Goal: Information Seeking & Learning: Check status

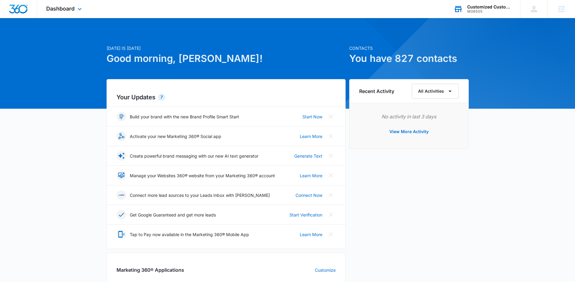
click at [465, 13] on div "Customized Custodial Services M38505 Your Accounts View All" at bounding box center [481, 9] width 75 height 18
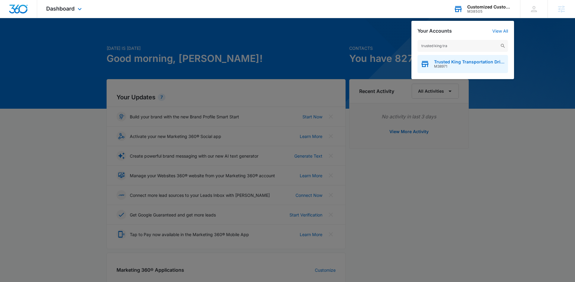
type input "trusted king tra"
click at [429, 66] on icon "button" at bounding box center [424, 63] width 9 height 9
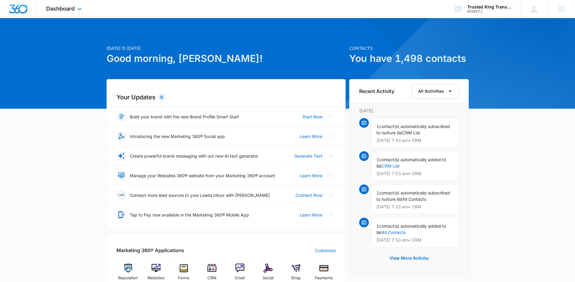
click at [80, 13] on div "Dashboard Apps Reputation Websites Forms CRM Email Social Shop Payments Content…" at bounding box center [64, 9] width 55 height 18
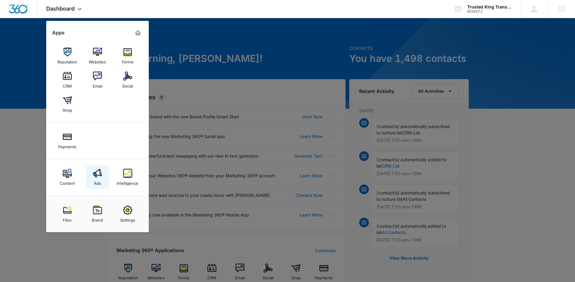
click at [95, 175] on img at bounding box center [97, 173] width 9 height 9
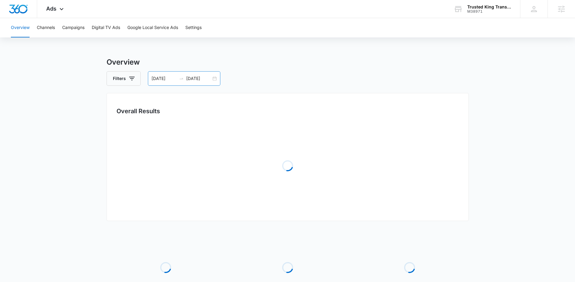
click at [178, 83] on div "07/22/2025 08/21/2025" at bounding box center [184, 78] width 72 height 14
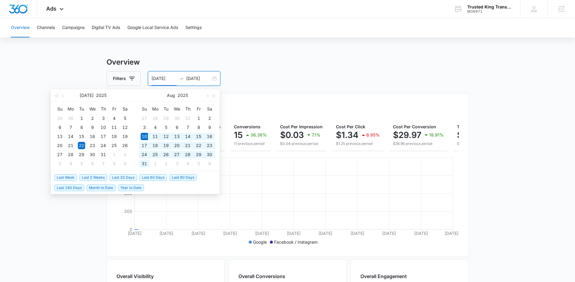
click at [126, 178] on span "Last 30 Days" at bounding box center [123, 177] width 27 height 7
type input "[DATE]"
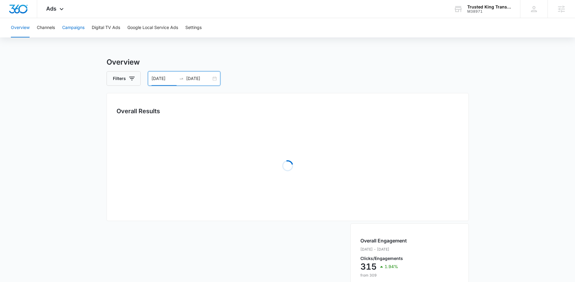
click at [84, 25] on button "Campaigns" at bounding box center [73, 27] width 22 height 19
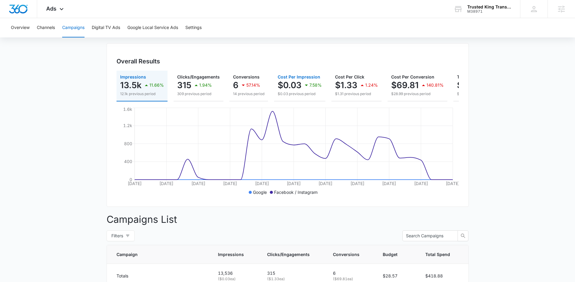
scroll to position [49, 0]
click at [246, 86] on p "57.14%" at bounding box center [253, 86] width 14 height 4
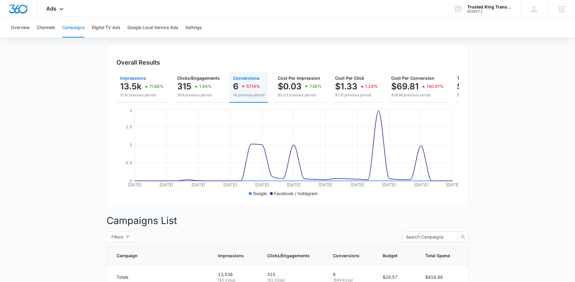
click at [151, 94] on p "12.1k previous period" at bounding box center [142, 94] width 44 height 5
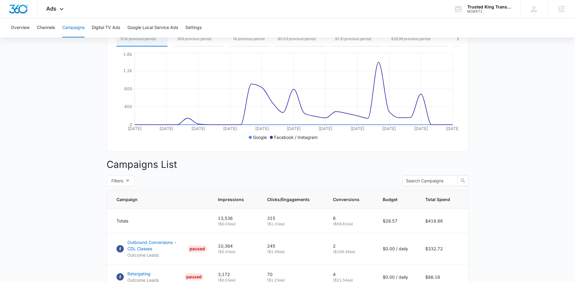
scroll to position [216, 0]
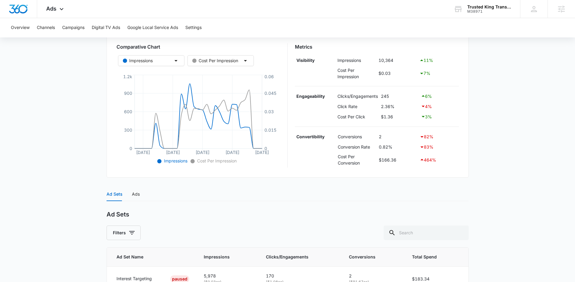
scroll to position [100, 0]
drag, startPoint x: 137, startPoint y: 198, endPoint x: 219, endPoint y: 61, distance: 159.9
click at [137, 198] on div "Ads" at bounding box center [136, 194] width 8 height 14
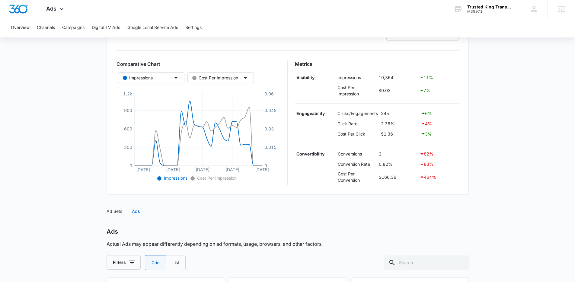
scroll to position [47, 0]
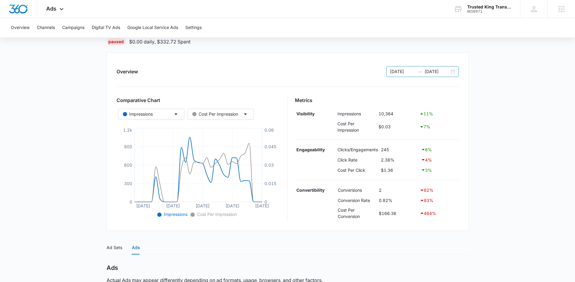
click at [413, 68] on input "[DATE]" at bounding box center [402, 71] width 25 height 7
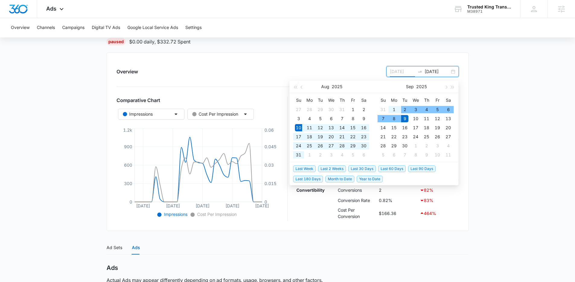
type input "[DATE]"
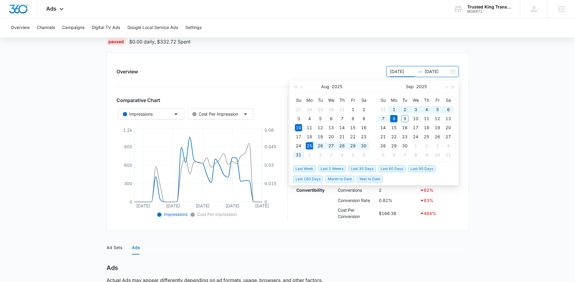
click at [338, 168] on span "Last 2 Weeks" at bounding box center [332, 168] width 28 height 7
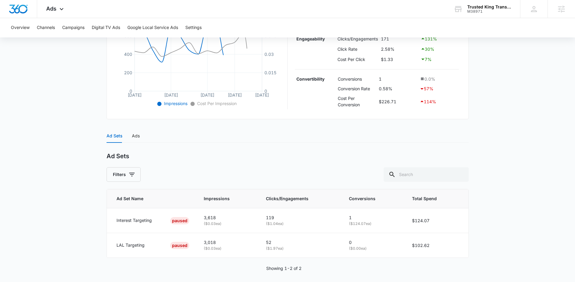
scroll to position [162, 0]
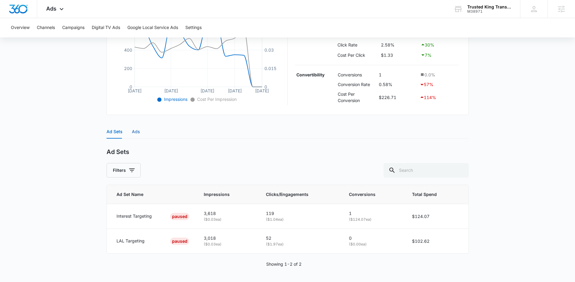
click at [136, 134] on div "Ads" at bounding box center [136, 131] width 8 height 7
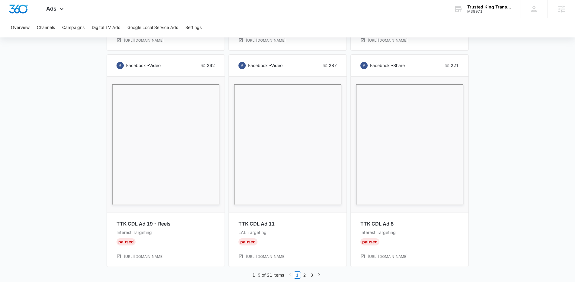
scroll to position [746, 0]
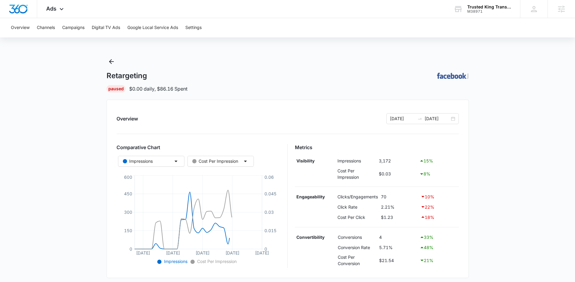
scroll to position [138, 0]
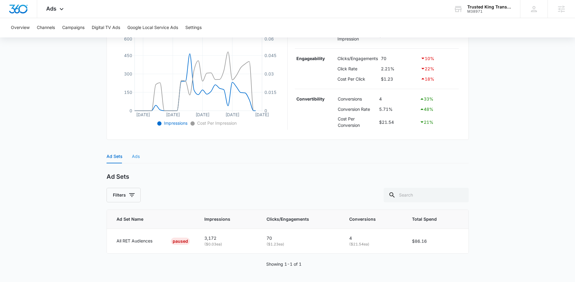
drag, startPoint x: 135, startPoint y: 161, endPoint x: 137, endPoint y: 156, distance: 4.9
click at [135, 161] on div "Ads" at bounding box center [136, 156] width 8 height 14
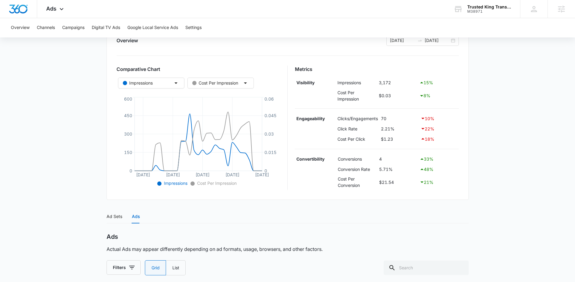
scroll to position [0, 0]
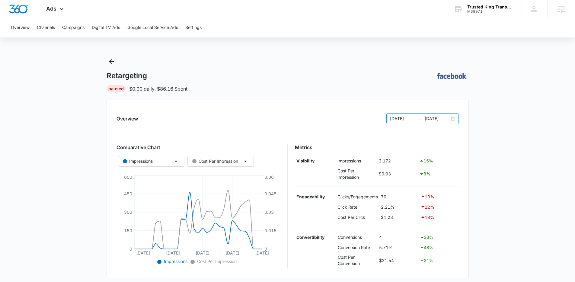
click at [427, 120] on input "[DATE]" at bounding box center [437, 118] width 25 height 7
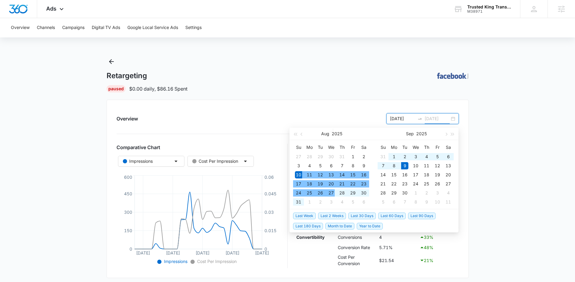
type input "[DATE]"
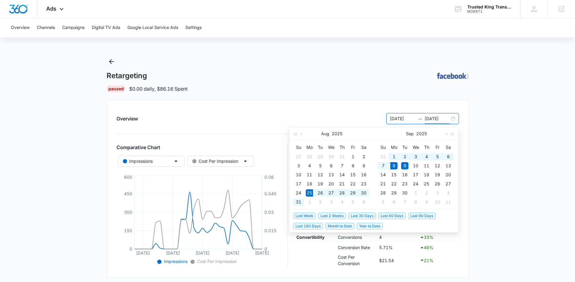
click at [339, 214] on span "Last 2 Weeks" at bounding box center [332, 215] width 28 height 7
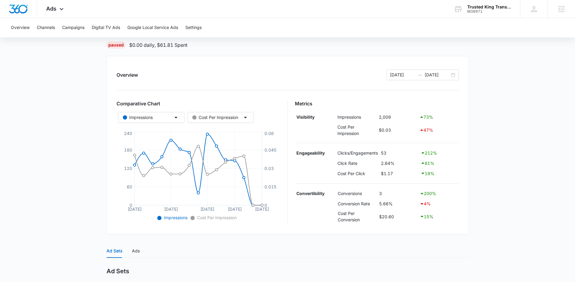
scroll to position [138, 0]
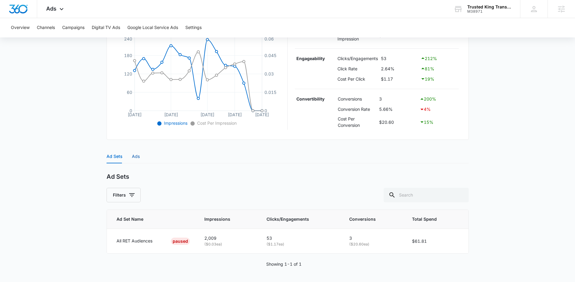
click at [135, 153] on div "Ads" at bounding box center [136, 156] width 8 height 7
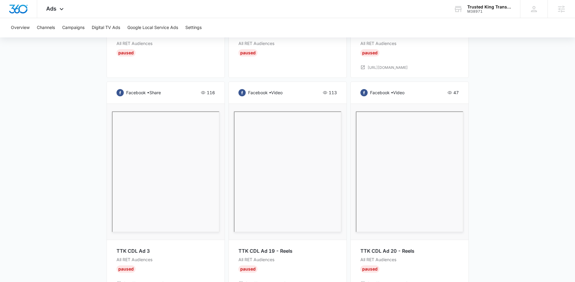
scroll to position [747, 0]
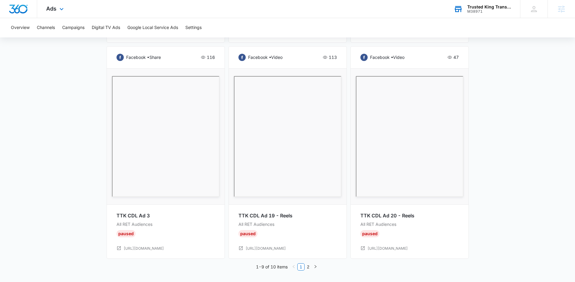
click at [471, 5] on div "Trusted King Transportation Drivers University" at bounding box center [489, 7] width 44 height 5
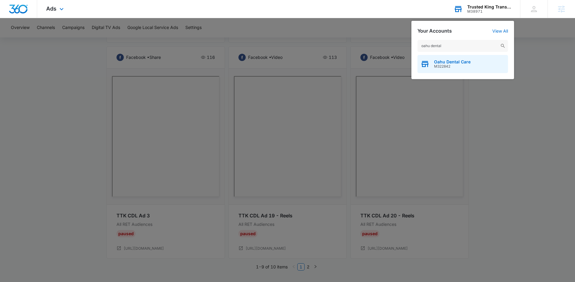
type input "oahu dental"
click at [439, 64] on span "M322842" at bounding box center [452, 66] width 37 height 4
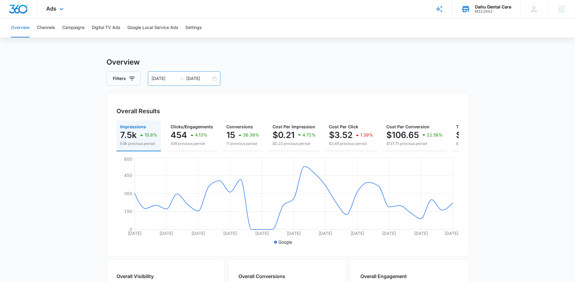
click at [195, 77] on input "08/27/2025" at bounding box center [198, 78] width 25 height 7
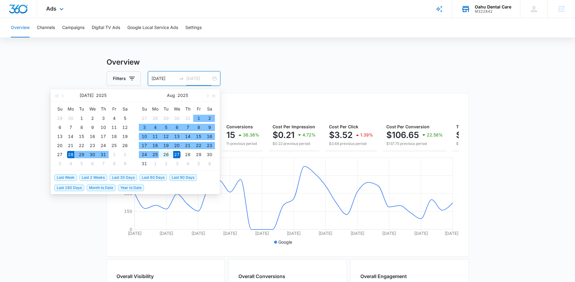
type input "08/27/2025"
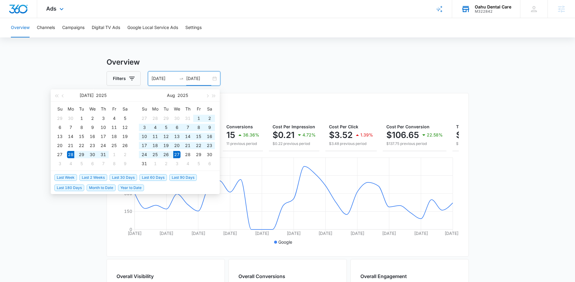
click at [133, 174] on span "Last 30 Days" at bounding box center [123, 177] width 27 height 7
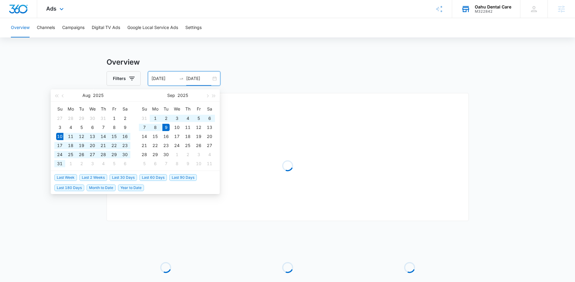
type input "08/10/2025"
type input "09/09/2025"
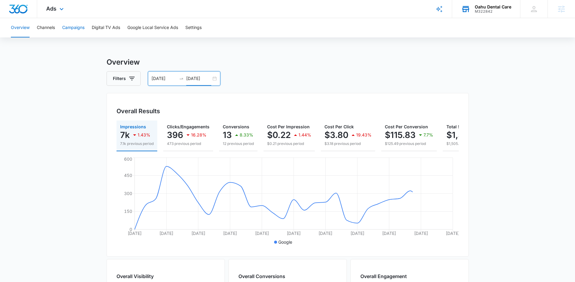
click at [77, 38] on div "Overview Channels Campaigns Digital TV Ads Google Local Service Ads Settings Ov…" at bounding box center [287, 254] width 575 height 472
click at [78, 34] on button "Campaigns" at bounding box center [73, 27] width 22 height 19
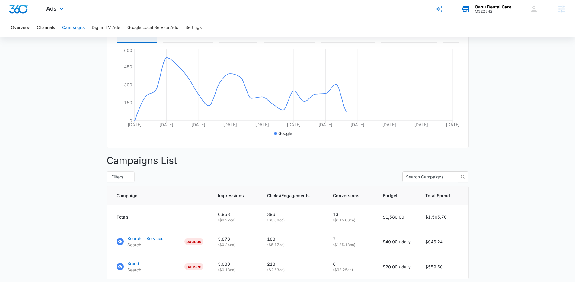
scroll to position [153, 0]
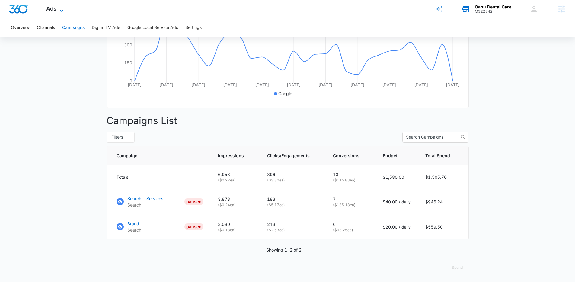
click at [61, 8] on icon at bounding box center [61, 10] width 7 height 7
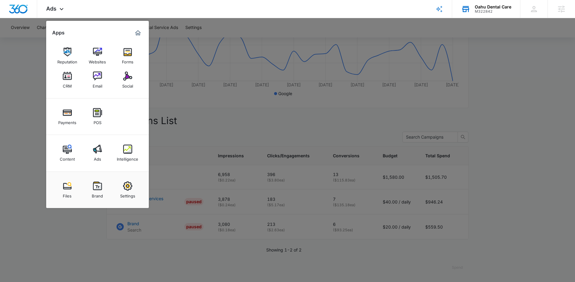
click at [68, 150] on img at bounding box center [67, 149] width 9 height 9
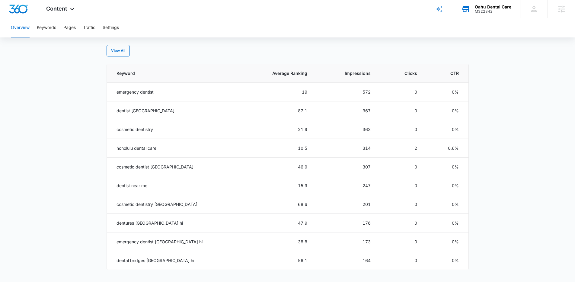
scroll to position [260, 0]
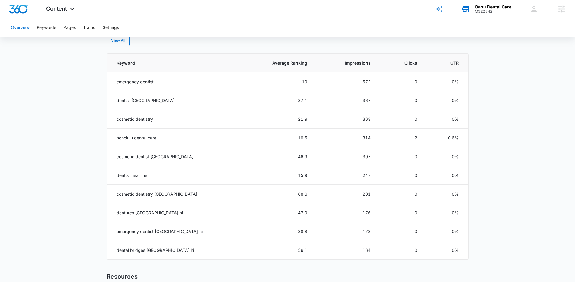
click at [485, 10] on div "M322842" at bounding box center [493, 11] width 37 height 4
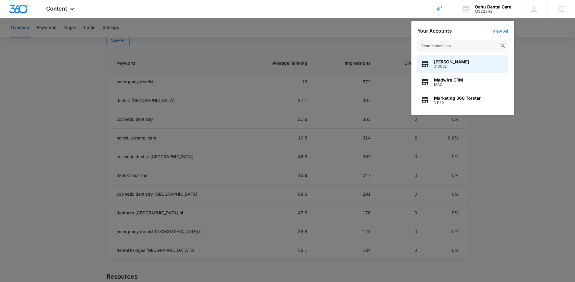
drag, startPoint x: 66, startPoint y: 55, endPoint x: 65, endPoint y: 51, distance: 4.0
click at [65, 55] on div at bounding box center [287, 141] width 575 height 282
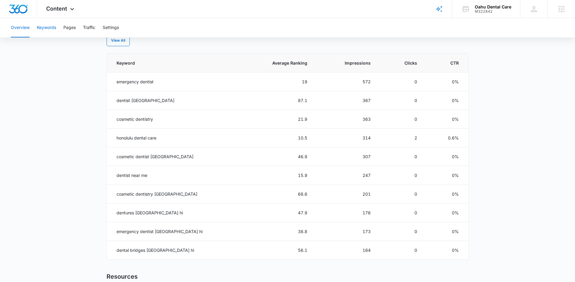
click at [52, 27] on button "Keywords" at bounding box center [46, 27] width 19 height 19
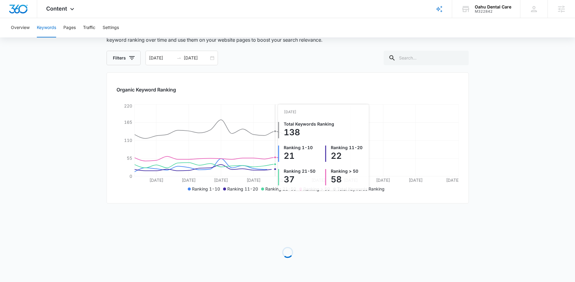
scroll to position [52, 0]
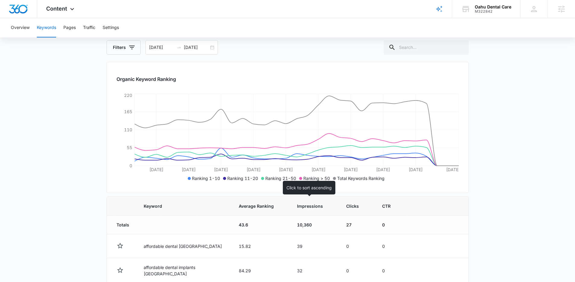
click at [306, 209] on th "Impressions" at bounding box center [314, 206] width 49 height 19
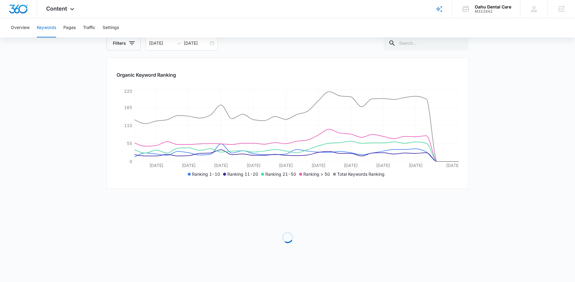
scroll to position [65, 0]
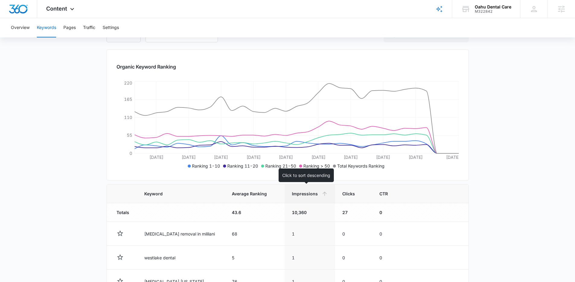
click at [307, 196] on span "Impressions" at bounding box center [305, 193] width 27 height 6
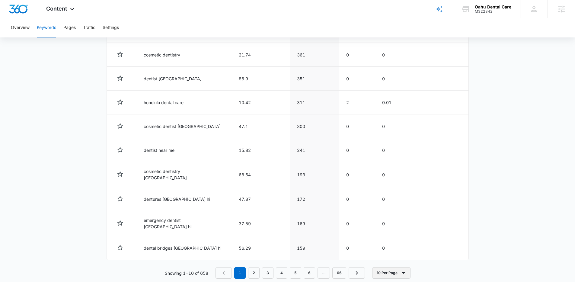
scroll to position [275, 0]
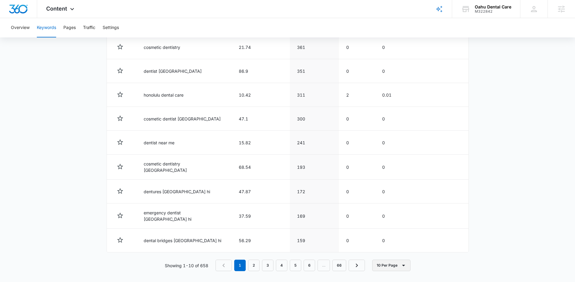
click at [394, 266] on button "10 Per Page" at bounding box center [391, 265] width 38 height 11
click at [390, 249] on button "100 Per Page" at bounding box center [397, 245] width 48 height 9
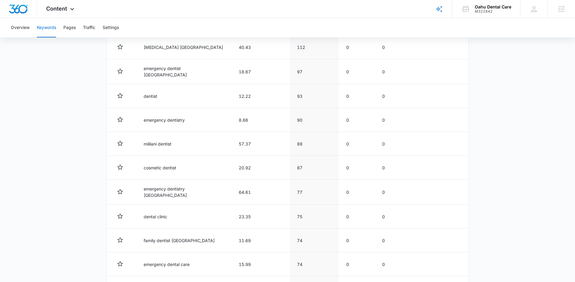
scroll to position [637, 0]
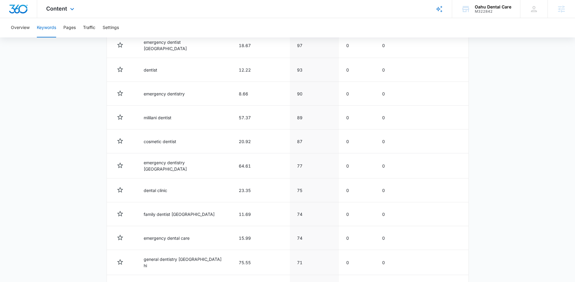
click at [65, 11] on span "Content" at bounding box center [56, 8] width 21 height 6
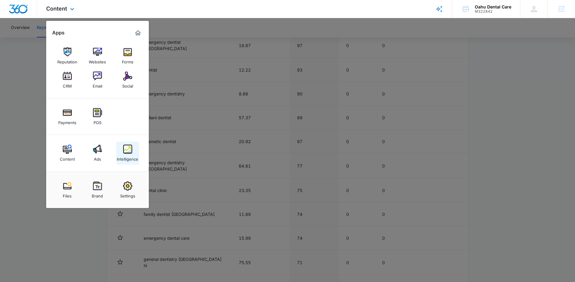
click at [120, 155] on div "Intelligence" at bounding box center [127, 158] width 21 height 8
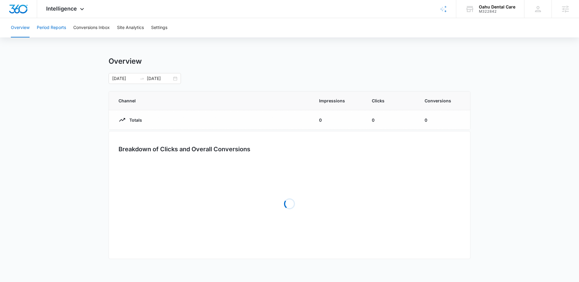
click at [65, 29] on button "Period Reports" at bounding box center [51, 27] width 29 height 19
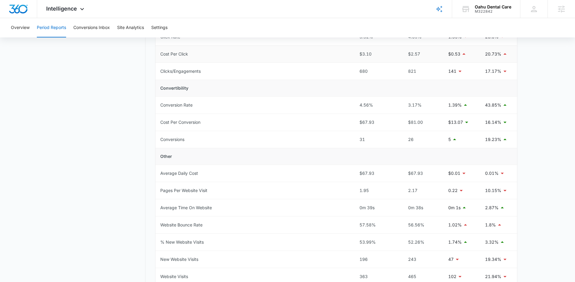
scroll to position [165, 0]
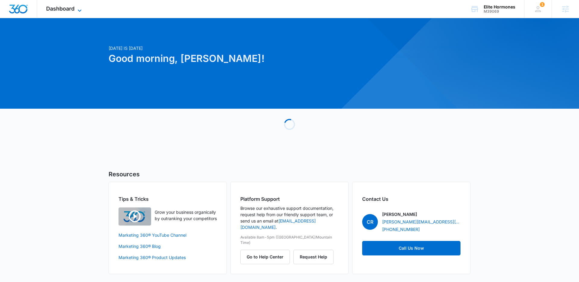
click at [61, 8] on span "Dashboard" at bounding box center [60, 8] width 28 height 6
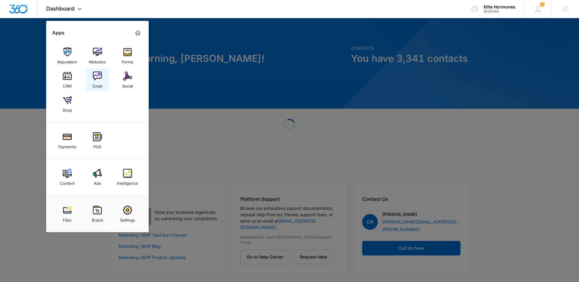
click at [101, 75] on img at bounding box center [97, 76] width 9 height 9
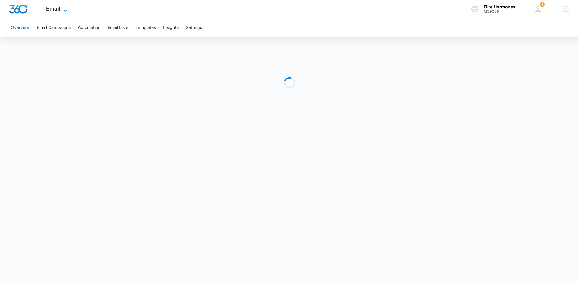
click at [56, 8] on span "Email" at bounding box center [53, 8] width 14 height 6
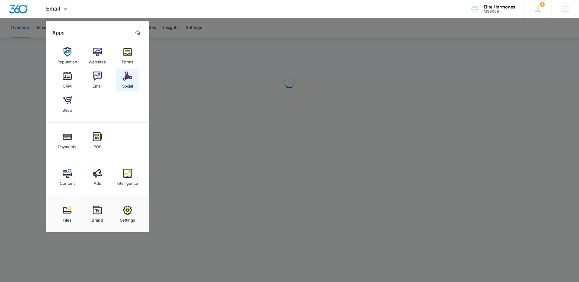
drag, startPoint x: 120, startPoint y: 80, endPoint x: 129, endPoint y: 72, distance: 12.8
drag, startPoint x: 221, startPoint y: 107, endPoint x: 220, endPoint y: 103, distance: 3.8
click at [220, 104] on div at bounding box center [289, 141] width 579 height 282
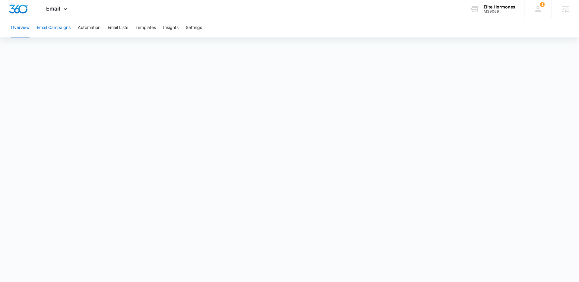
click at [58, 27] on button "Email Campaigns" at bounding box center [54, 27] width 34 height 19
click at [139, 24] on button "Templates" at bounding box center [145, 27] width 21 height 19
click at [62, 29] on button "Email Campaigns" at bounding box center [54, 27] width 34 height 19
click at [494, 8] on div "Elite Hormones" at bounding box center [500, 7] width 32 height 5
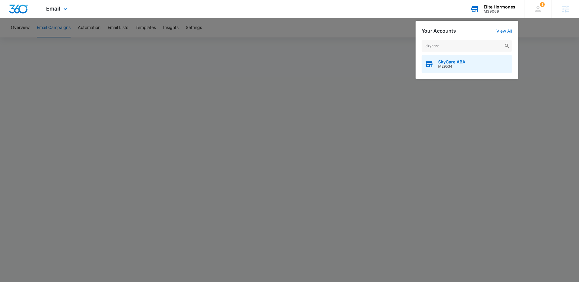
type input "skycare"
click at [459, 59] on div "SkyCare ABA M29534" at bounding box center [467, 64] width 91 height 18
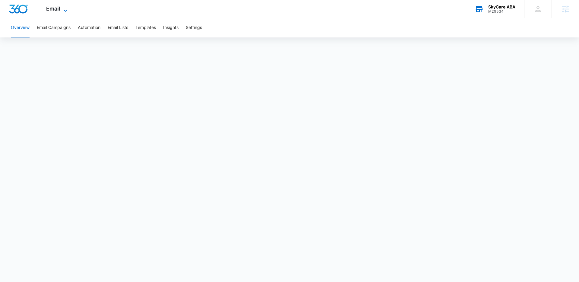
click at [62, 5] on div "Email Apps Reputation Forms CRM Email Social Content Ads Intelligence Files Bra…" at bounding box center [57, 9] width 41 height 18
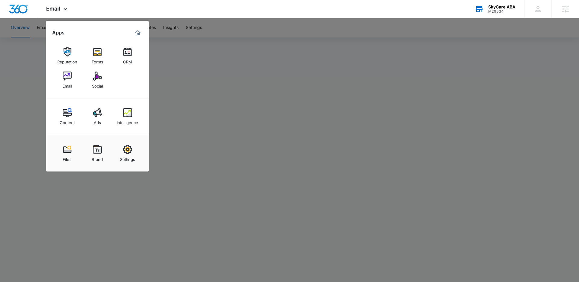
click at [206, 77] on div at bounding box center [289, 141] width 579 height 282
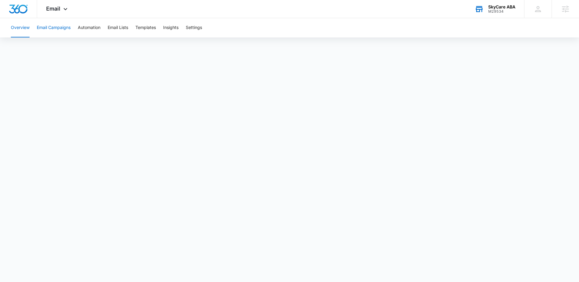
click at [65, 25] on button "Email Campaigns" at bounding box center [54, 27] width 34 height 19
click at [67, 14] on div "Email Apps Reputation Forms CRM Email Social Content Ads Intelligence Files Bra…" at bounding box center [57, 9] width 41 height 18
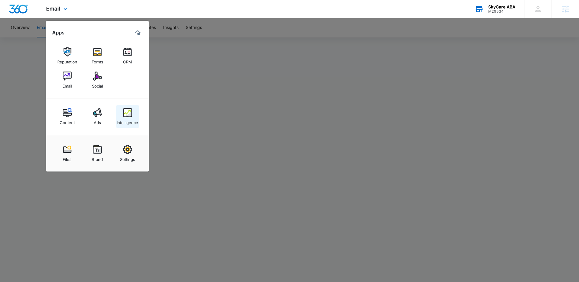
click at [125, 118] on div "Intelligence" at bounding box center [127, 121] width 21 height 8
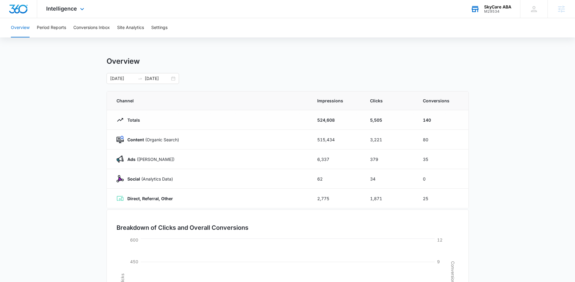
click at [69, 14] on div "Intelligence Apps Reputation Forms CRM Email Social Content Ads Intelligence Fi…" at bounding box center [66, 9] width 58 height 18
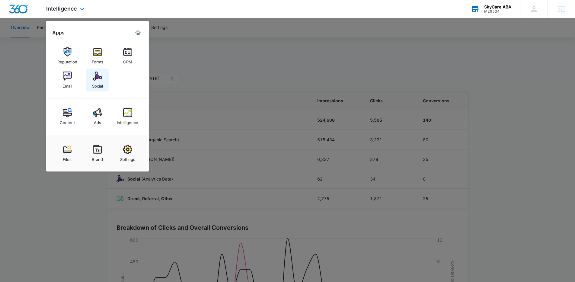
click at [96, 86] on div "Social" at bounding box center [97, 85] width 11 height 8
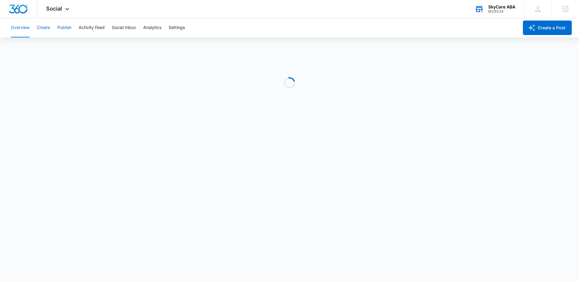
drag, startPoint x: 47, startPoint y: 26, endPoint x: 64, endPoint y: 26, distance: 16.3
click at [48, 26] on button "Create" at bounding box center [43, 27] width 13 height 19
click at [65, 26] on button "Publish" at bounding box center [64, 27] width 14 height 19
click at [52, 52] on button "Schedules" at bounding box center [46, 46] width 21 height 17
click at [16, 51] on button "Calendar" at bounding box center [20, 46] width 18 height 17
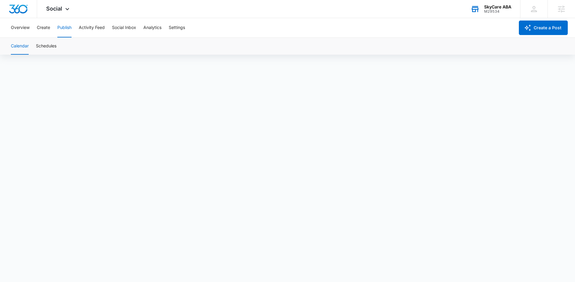
scroll to position [4, 0]
click at [65, 17] on div "Social Apps Reputation Forms CRM Email Social Content Ads Intelligence Files Br…" at bounding box center [58, 9] width 43 height 18
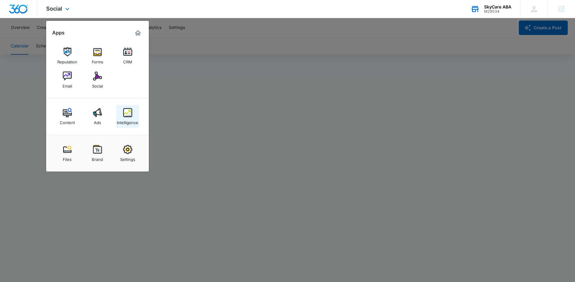
click at [131, 118] on div "Intelligence" at bounding box center [127, 121] width 21 height 8
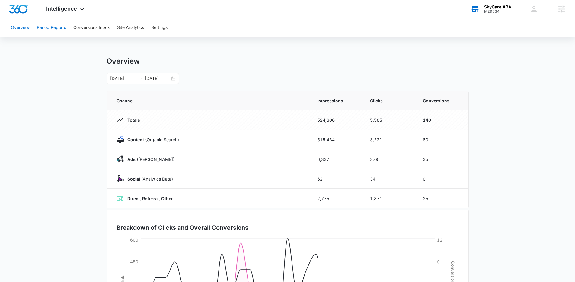
click at [65, 29] on button "Period Reports" at bounding box center [51, 27] width 29 height 19
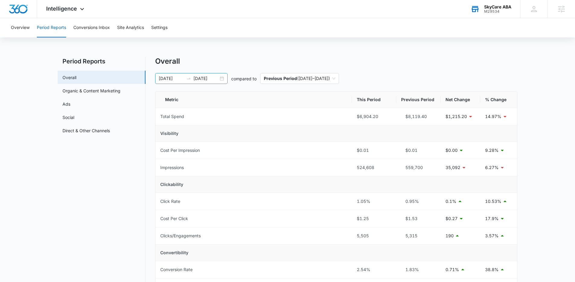
click at [171, 76] on input "08/03/2025" at bounding box center [171, 78] width 25 height 7
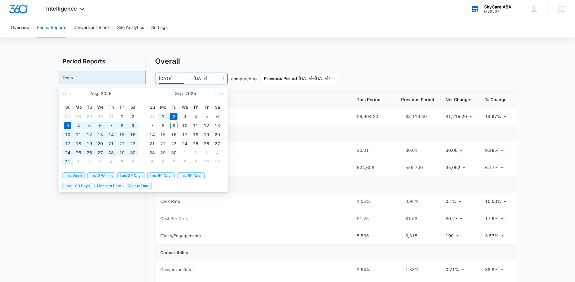
click at [130, 179] on li "Last 30 Days" at bounding box center [132, 175] width 30 height 10
drag, startPoint x: 133, startPoint y: 174, endPoint x: 132, endPoint y: 170, distance: 3.7
click at [132, 174] on span "Last 30 Days" at bounding box center [130, 175] width 27 height 7
type input "[DATE]"
type input "09/08/2025"
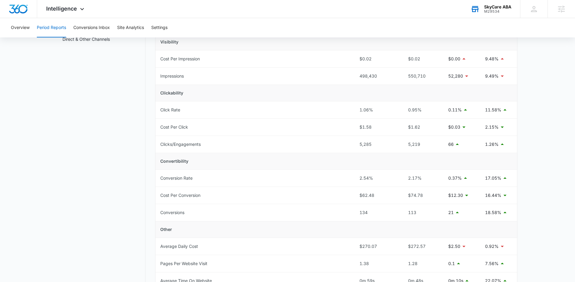
scroll to position [92, 0]
click at [67, 15] on div "Intelligence Apps Reputation Forms CRM Email Social Content Ads Intelligence Fi…" at bounding box center [66, 9] width 58 height 18
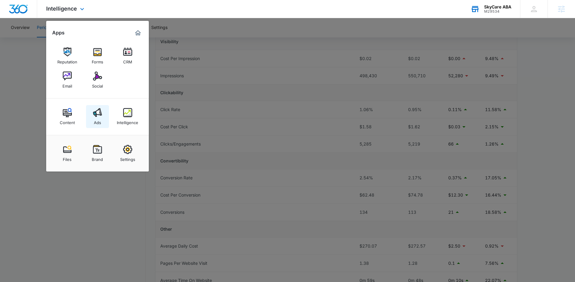
click at [95, 124] on div "Ads" at bounding box center [97, 121] width 7 height 8
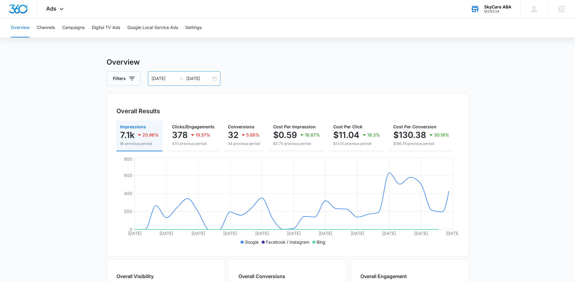
click at [173, 78] on input "[DATE]" at bounding box center [163, 78] width 25 height 7
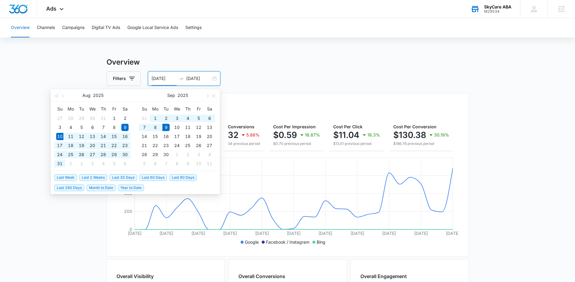
click at [122, 176] on span "Last 30 Days" at bounding box center [123, 177] width 27 height 7
type input "[DATE]"
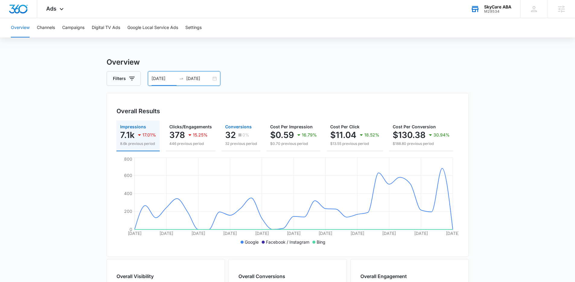
drag, startPoint x: 159, startPoint y: 155, endPoint x: 256, endPoint y: 147, distance: 96.7
click at [258, 145] on div "Impressions 7.1k 17.01% 8.6k previous period Clicks/Engagements 378 15.25% 446 …" at bounding box center [287, 135] width 342 height 31
click at [53, 14] on div "Ads Apps Reputation Forms CRM Email Social Content Ads Intelligence Files Brand…" at bounding box center [55, 9] width 37 height 18
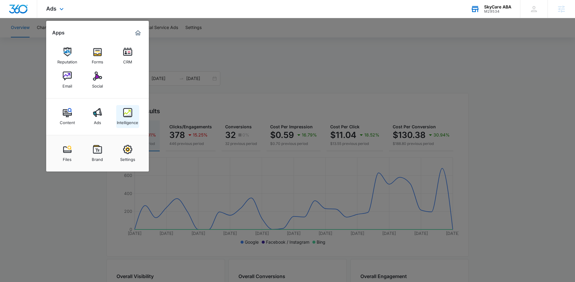
click at [129, 120] on div "Intelligence" at bounding box center [127, 121] width 21 height 8
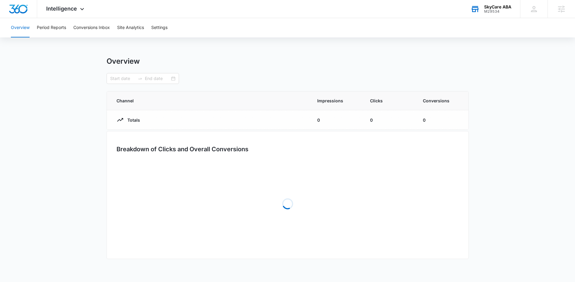
type input "[DATE]"
click at [161, 27] on button "Settings" at bounding box center [159, 27] width 16 height 19
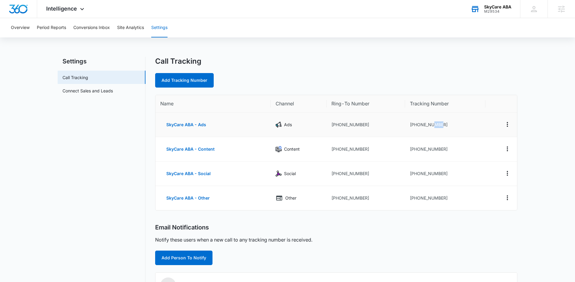
drag, startPoint x: 444, startPoint y: 122, endPoint x: 433, endPoint y: 123, distance: 11.3
click at [433, 123] on td "+18335761294" at bounding box center [445, 125] width 80 height 24
drag, startPoint x: 450, startPoint y: 148, endPoint x: 435, endPoint y: 149, distance: 15.1
click at [435, 149] on td "+18335761297" at bounding box center [445, 149] width 80 height 24
drag, startPoint x: 449, startPoint y: 168, endPoint x: 427, endPoint y: 172, distance: 22.4
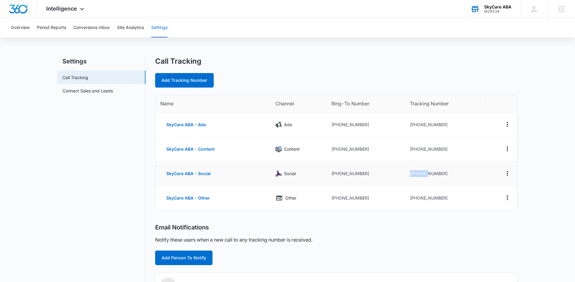
click at [427, 172] on td "+18335761301" at bounding box center [445, 173] width 80 height 24
drag, startPoint x: 463, startPoint y: 196, endPoint x: 445, endPoint y: 197, distance: 18.1
click at [445, 197] on td "+18335761695" at bounding box center [445, 198] width 80 height 24
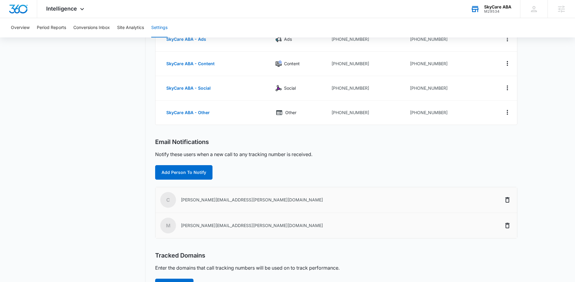
scroll to position [91, 0]
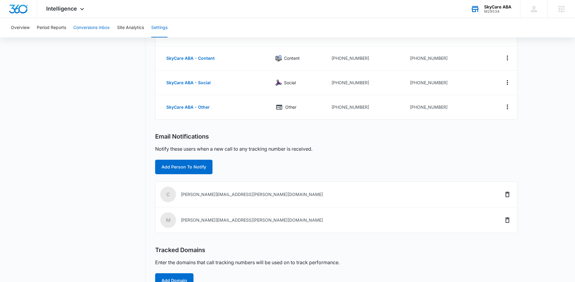
click at [83, 30] on button "Conversions Inbox" at bounding box center [91, 27] width 37 height 19
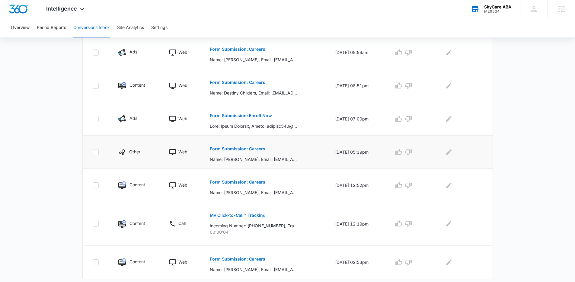
scroll to position [269, 0]
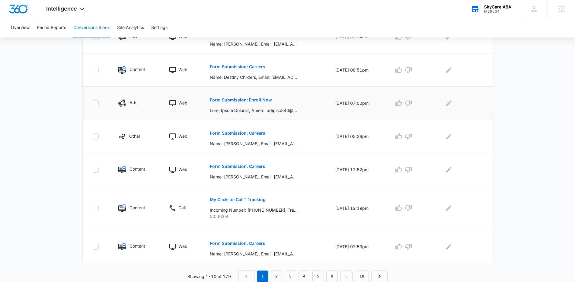
click at [241, 98] on p "Form Submission: Enroll Now" at bounding box center [241, 100] width 62 height 4
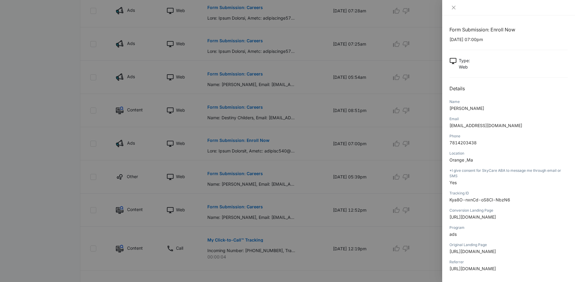
scroll to position [228, 0]
click at [259, 217] on div at bounding box center [287, 141] width 575 height 282
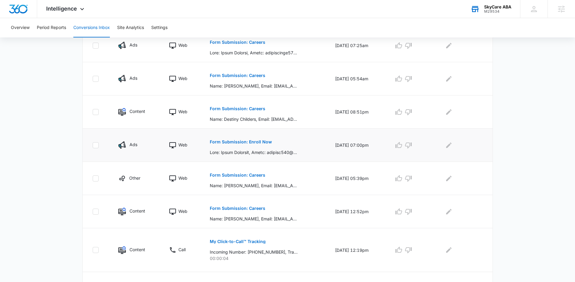
click at [225, 143] on p "Form Submission: Enroll Now" at bounding box center [241, 142] width 62 height 4
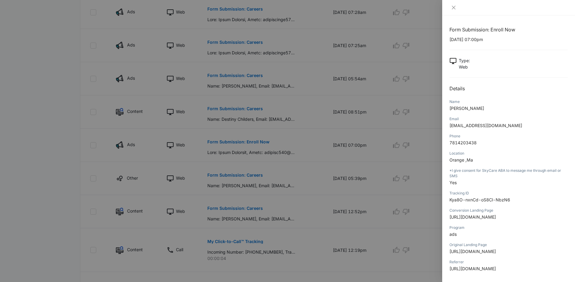
click at [163, 148] on div at bounding box center [287, 141] width 575 height 282
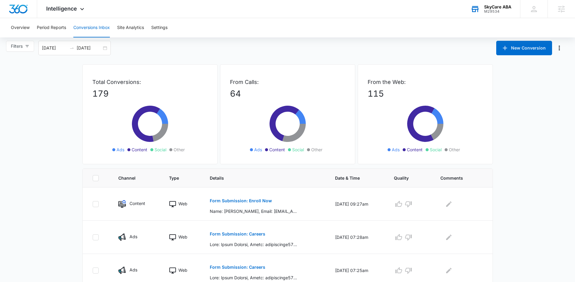
scroll to position [0, 0]
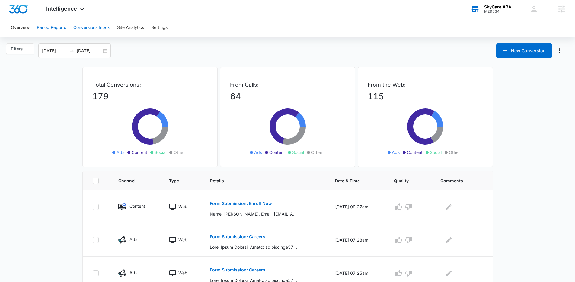
click at [63, 26] on button "Period Reports" at bounding box center [51, 27] width 29 height 19
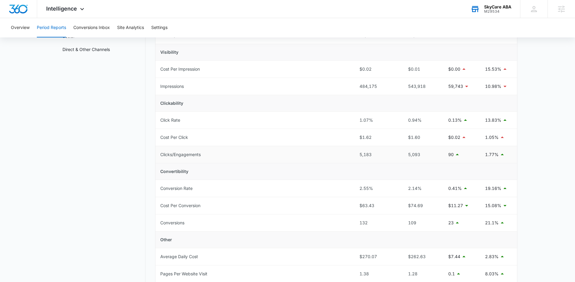
scroll to position [117, 0]
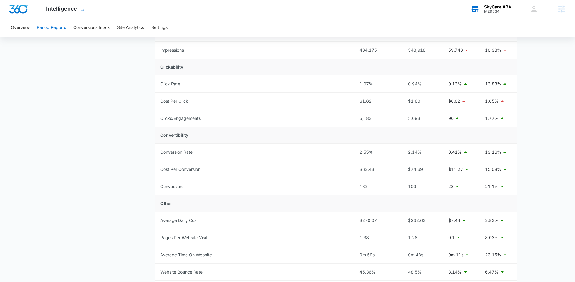
click at [69, 8] on span "Intelligence" at bounding box center [61, 8] width 31 height 6
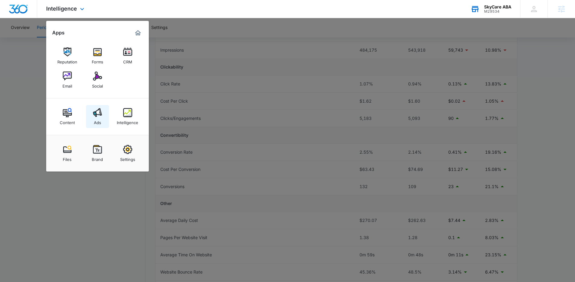
click at [98, 120] on div "Ads" at bounding box center [97, 121] width 7 height 8
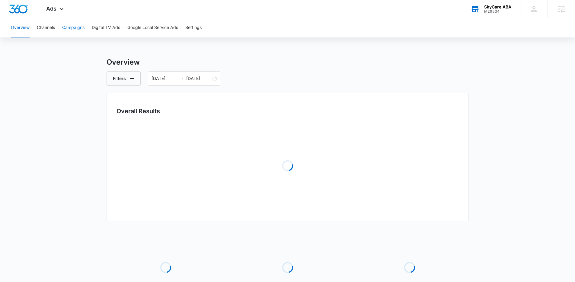
click at [79, 27] on button "Campaigns" at bounding box center [73, 27] width 22 height 19
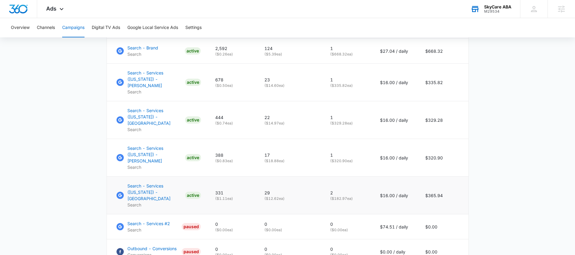
scroll to position [336, 0]
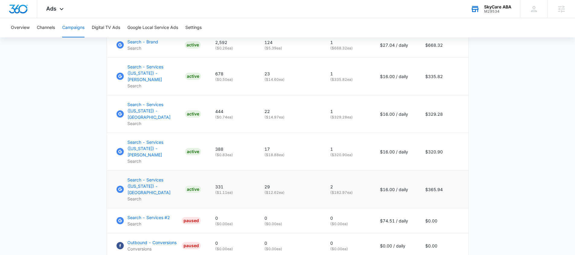
drag, startPoint x: 348, startPoint y: 178, endPoint x: 336, endPoint y: 175, distance: 12.5
click at [336, 190] on p "( $182.97 ea)" at bounding box center [347, 192] width 35 height 5
drag, startPoint x: 342, startPoint y: 144, endPoint x: 349, endPoint y: 126, distance: 19.6
click at [330, 145] on td "1 ( $320.90 ea)" at bounding box center [348, 152] width 50 height 38
click at [333, 116] on td "1 ( $329.28 ea)" at bounding box center [348, 114] width 50 height 38
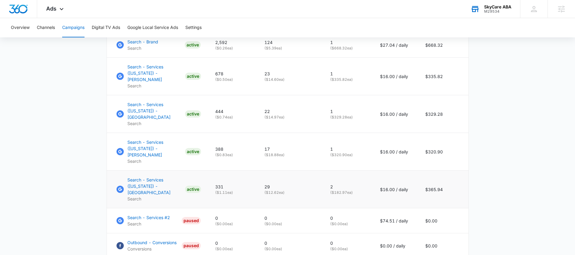
drag, startPoint x: 354, startPoint y: 177, endPoint x: 329, endPoint y: 177, distance: 24.8
click at [329, 177] on td "2 ( $182.97 ea)" at bounding box center [348, 190] width 50 height 38
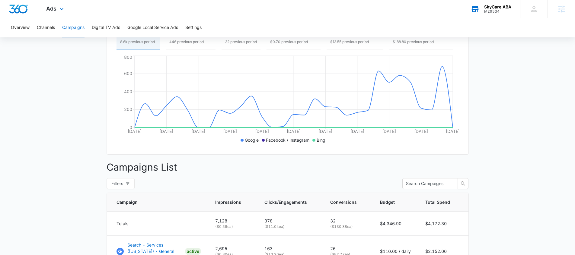
scroll to position [99, 0]
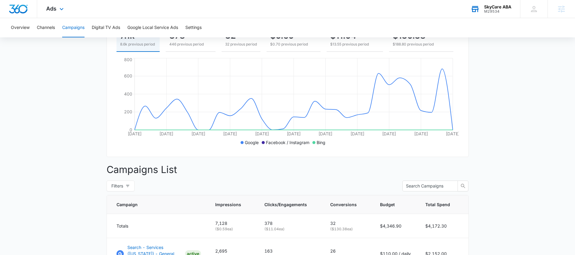
drag, startPoint x: 67, startPoint y: 11, endPoint x: 70, endPoint y: 17, distance: 6.9
click at [67, 11] on div "Ads Apps Reputation Forms CRM Email Social Content Ads Intelligence Files Brand…" at bounding box center [55, 9] width 37 height 18
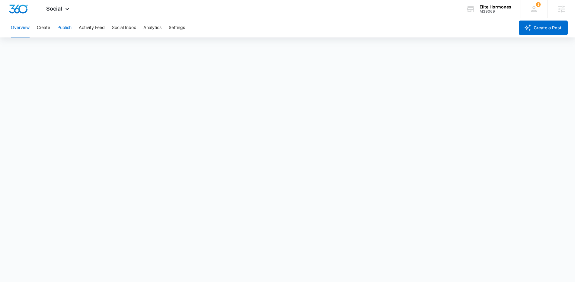
click at [58, 31] on button "Publish" at bounding box center [64, 27] width 14 height 19
click at [41, 30] on button "Create" at bounding box center [43, 27] width 13 height 19
click at [55, 49] on button "Approvals" at bounding box center [59, 46] width 20 height 17
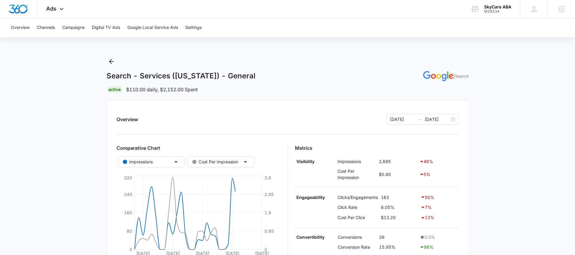
scroll to position [51, 0]
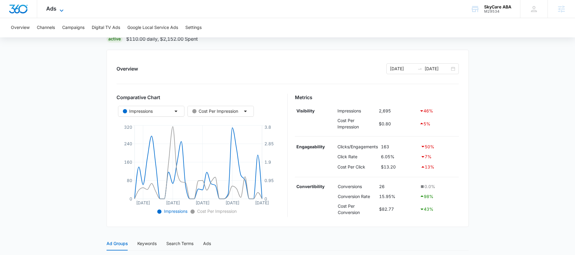
click at [59, 11] on icon at bounding box center [61, 10] width 7 height 7
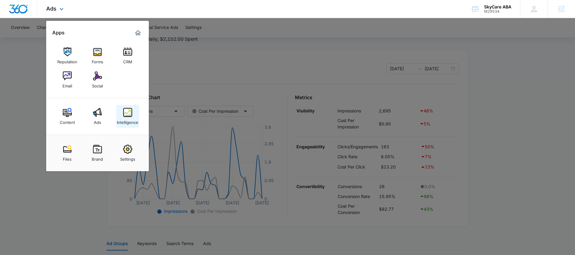
click at [123, 120] on div "Intelligence" at bounding box center [127, 121] width 21 height 8
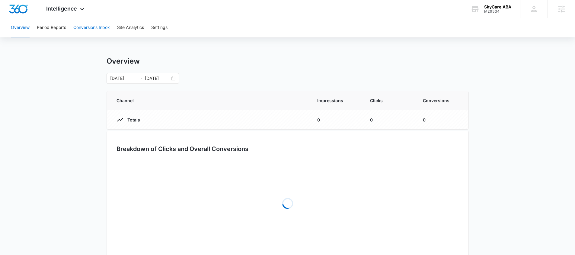
click at [80, 29] on button "Conversions Inbox" at bounding box center [91, 27] width 37 height 19
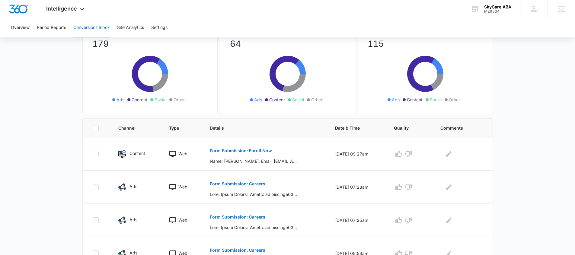
scroll to position [64, 0]
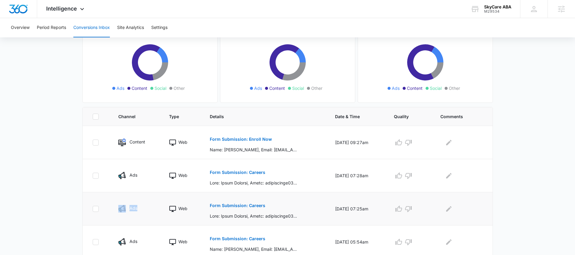
drag, startPoint x: 141, startPoint y: 209, endPoint x: 102, endPoint y: 209, distance: 39.2
click at [101, 209] on tr "Ads Web Form Submission: Careers [DATE] 07:25am" at bounding box center [288, 209] width 410 height 33
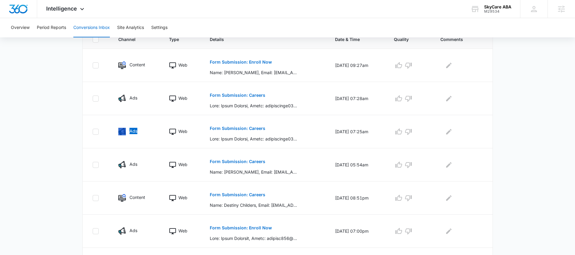
scroll to position [134, 0]
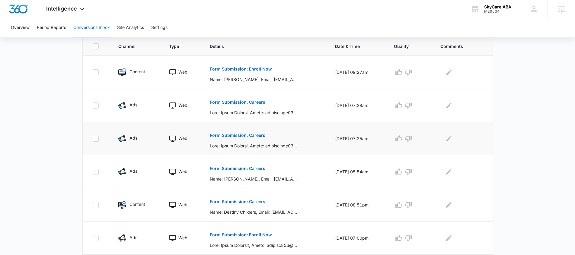
click at [102, 128] on td at bounding box center [97, 138] width 28 height 33
drag, startPoint x: 140, startPoint y: 172, endPoint x: 113, endPoint y: 167, distance: 26.7
click at [114, 170] on td "Ads" at bounding box center [136, 171] width 51 height 33
drag, startPoint x: 113, startPoint y: 139, endPoint x: 137, endPoint y: 138, distance: 24.1
click at [137, 138] on td "Ads" at bounding box center [136, 138] width 51 height 33
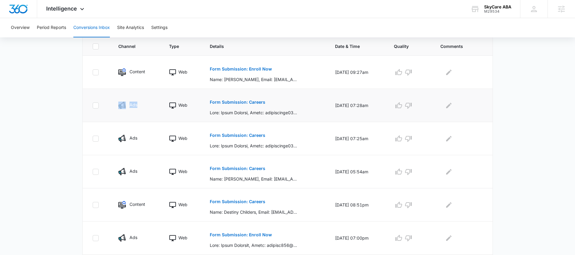
drag, startPoint x: 142, startPoint y: 108, endPoint x: 114, endPoint y: 106, distance: 27.8
click at [114, 106] on td "Ads" at bounding box center [136, 105] width 51 height 33
click at [61, 27] on button "Period Reports" at bounding box center [51, 27] width 29 height 19
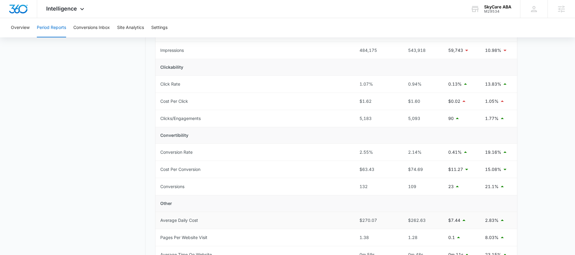
scroll to position [117, 0]
drag, startPoint x: 495, startPoint y: 191, endPoint x: 517, endPoint y: 189, distance: 21.8
click at [508, 191] on td "21.1%" at bounding box center [498, 186] width 37 height 17
drag, startPoint x: 504, startPoint y: 188, endPoint x: 486, endPoint y: 188, distance: 17.8
click at [486, 188] on div "21.1%" at bounding box center [498, 186] width 27 height 7
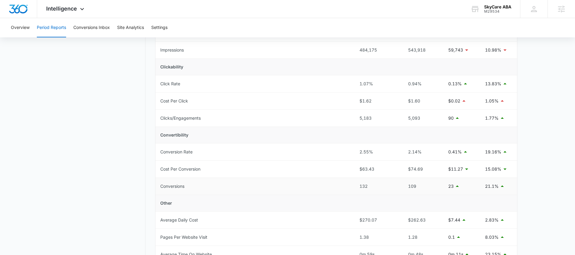
click at [479, 188] on td "23" at bounding box center [461, 186] width 37 height 17
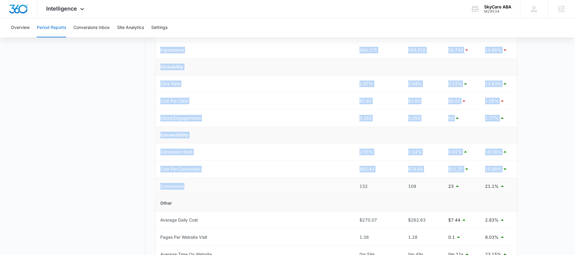
drag, startPoint x: 153, startPoint y: 186, endPoint x: 209, endPoint y: 188, distance: 55.9
click at [209, 188] on div "Period Reports Overall Organic & Content Marketing Ads Social Direct & Other Ch…" at bounding box center [288, 171] width 460 height 465
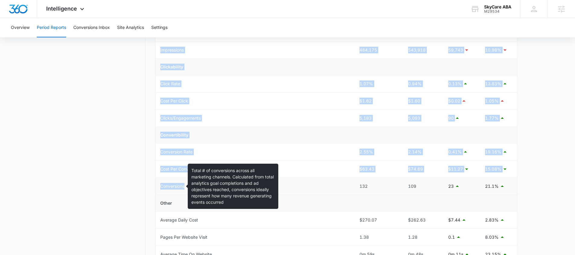
click at [169, 189] on div "Conversions" at bounding box center [172, 186] width 24 height 7
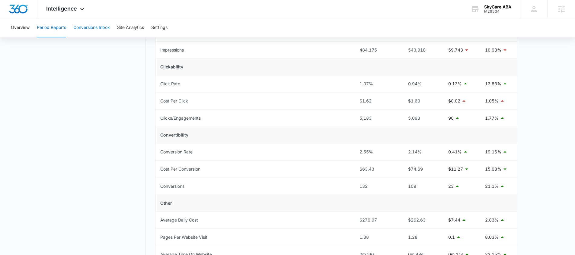
click at [83, 23] on button "Conversions Inbox" at bounding box center [91, 27] width 37 height 19
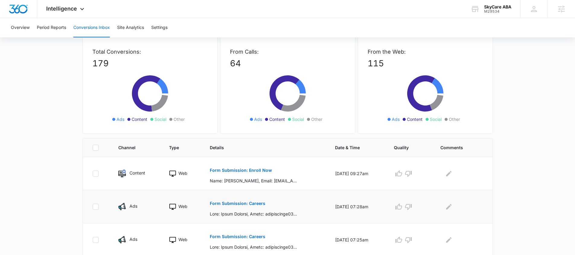
scroll to position [36, 0]
